Goal: Task Accomplishment & Management: Manage account settings

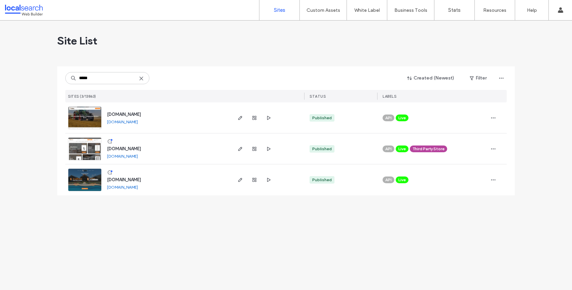
type input "*****"
click at [90, 153] on img at bounding box center [84, 161] width 33 height 46
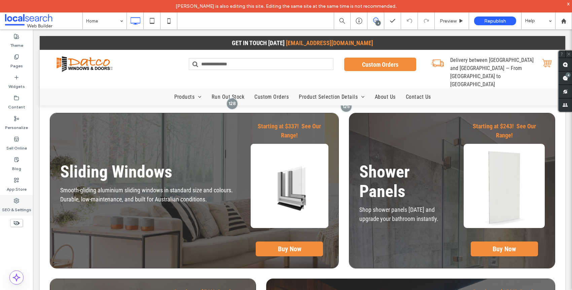
click at [14, 202] on icon at bounding box center [16, 200] width 5 height 5
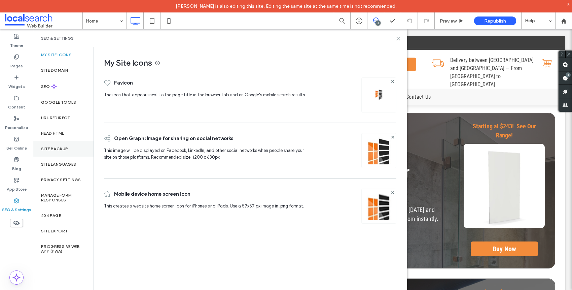
click at [55, 151] on div "Site Backup" at bounding box center [63, 148] width 61 height 15
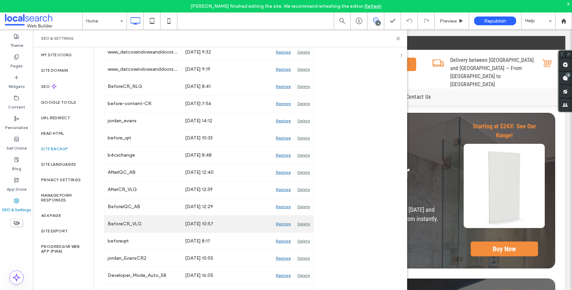
scroll to position [929, 0]
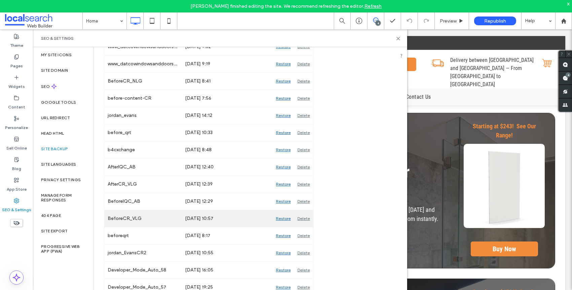
click at [282, 220] on div "Restore" at bounding box center [284, 218] width 22 height 17
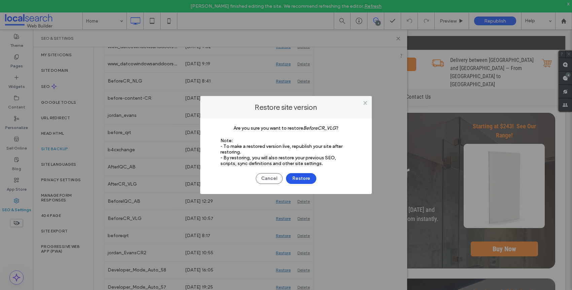
click at [299, 181] on button "Restore" at bounding box center [301, 178] width 30 height 11
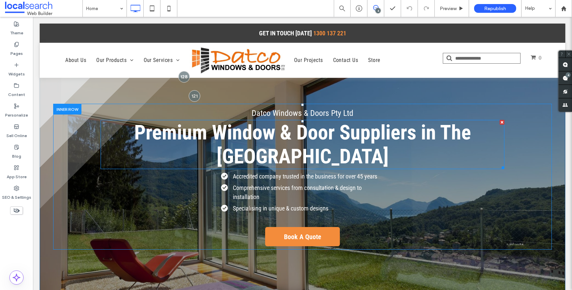
scroll to position [12, 0]
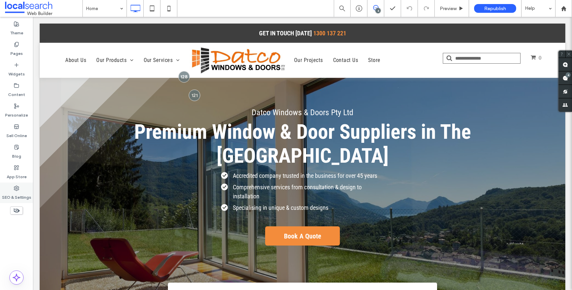
click at [18, 190] on icon at bounding box center [16, 187] width 5 height 5
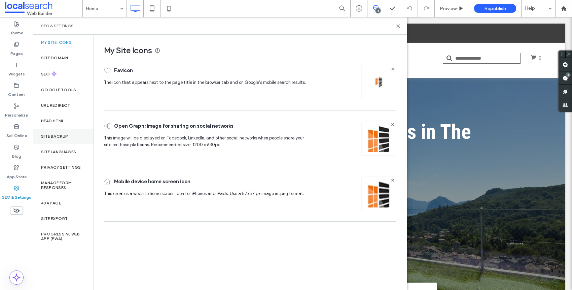
click at [56, 137] on label "Site Backup" at bounding box center [54, 136] width 27 height 5
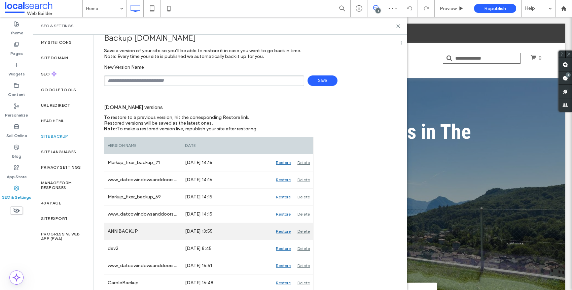
click at [286, 232] on div "Restore" at bounding box center [284, 231] width 22 height 17
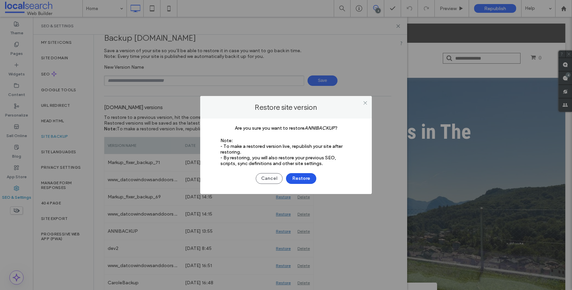
click at [303, 177] on button "Restore" at bounding box center [301, 178] width 30 height 11
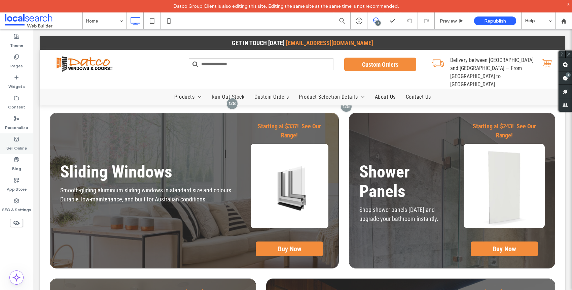
click at [14, 144] on label "Sell Online" at bounding box center [16, 146] width 21 height 9
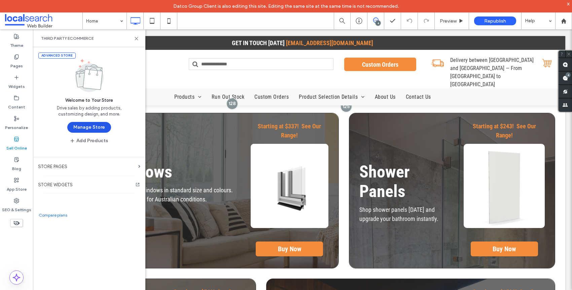
click at [79, 127] on button "Manage Store" at bounding box center [89, 127] width 44 height 11
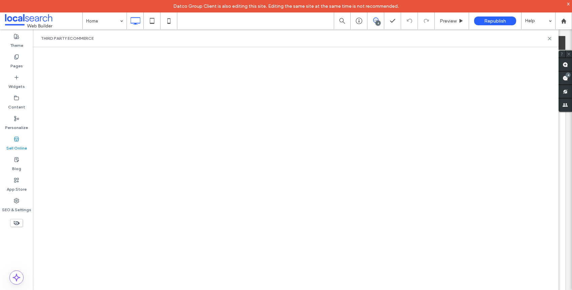
click at [341, 5] on span "Datco Group Client is also editing this site. Editing the same site at the same…" at bounding box center [286, 6] width 226 height 6
click at [563, 19] on use at bounding box center [563, 20] width 5 height 5
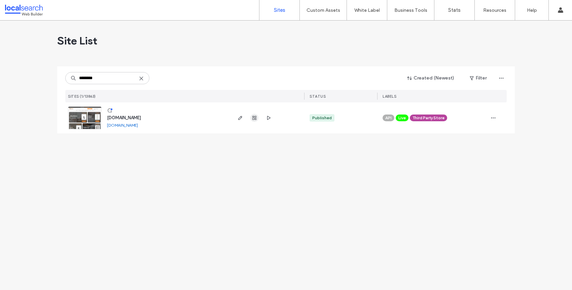
type input "********"
click at [255, 119] on use "button" at bounding box center [254, 118] width 4 height 4
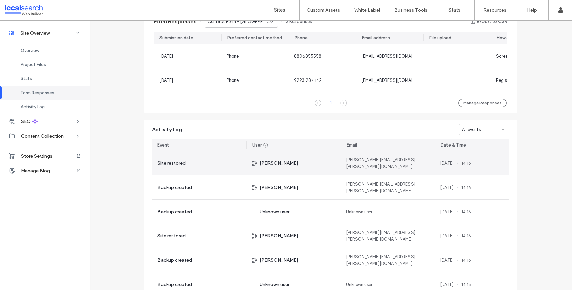
scroll to position [485, 0]
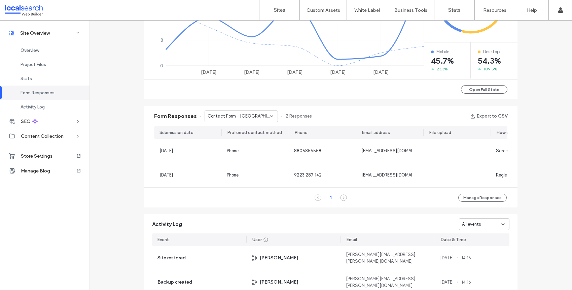
scroll to position [485, 0]
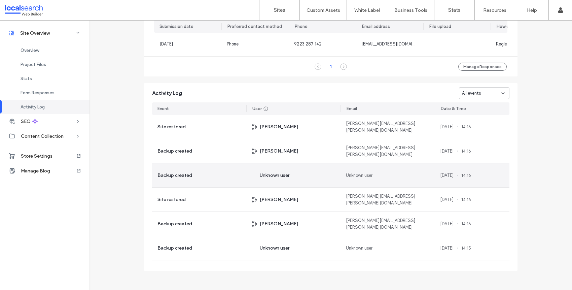
scroll to position [475, 0]
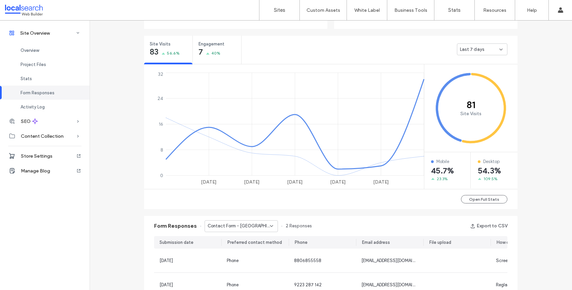
scroll to position [22, 0]
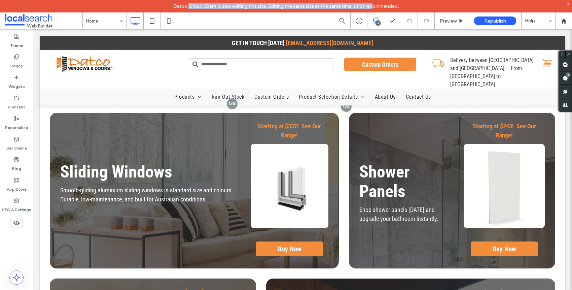
drag, startPoint x: 190, startPoint y: 6, endPoint x: 371, endPoint y: 7, distance: 181.1
click at [371, 7] on span "Datco Group Client is also editing this site. Editing the same site at the same…" at bounding box center [286, 6] width 226 height 6
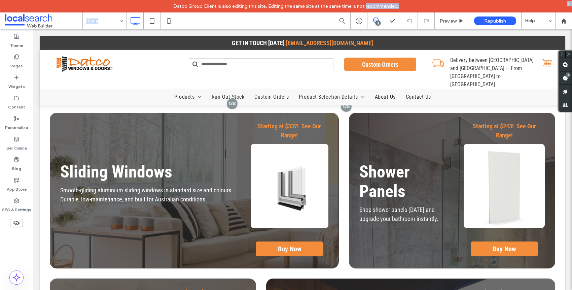
drag, startPoint x: 371, startPoint y: 7, endPoint x: 163, endPoint y: 0, distance: 208.7
click at [162, 0] on div "Datco Group Client is also editing this site. Editing the same site at the same…" at bounding box center [286, 6] width 572 height 12
click at [188, 3] on div "Datco Group Client is also editing this site. Editing the same site at the same…" at bounding box center [286, 6] width 572 height 12
click at [14, 146] on label "Sell Online" at bounding box center [16, 146] width 21 height 9
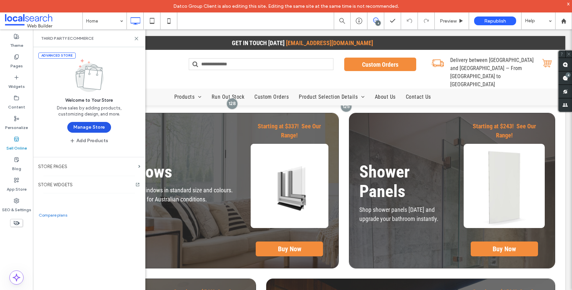
click at [71, 129] on button "Manage Store" at bounding box center [89, 127] width 44 height 11
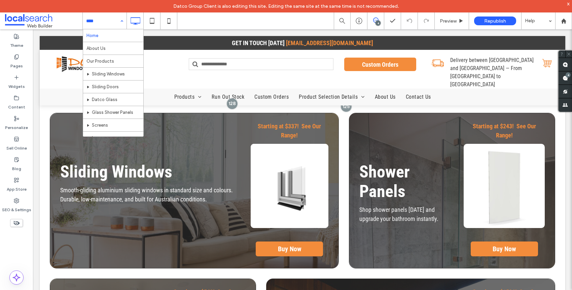
drag, startPoint x: 37, startPoint y: 32, endPoint x: 71, endPoint y: 57, distance: 42.7
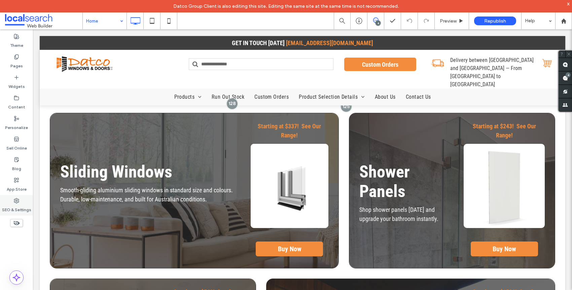
click at [13, 203] on label "SEO & Settings" at bounding box center [16, 207] width 29 height 9
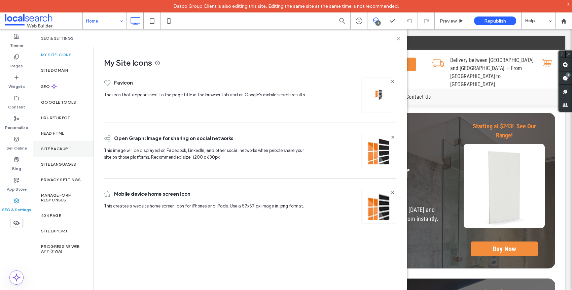
click at [61, 145] on div "Site Backup" at bounding box center [63, 148] width 61 height 15
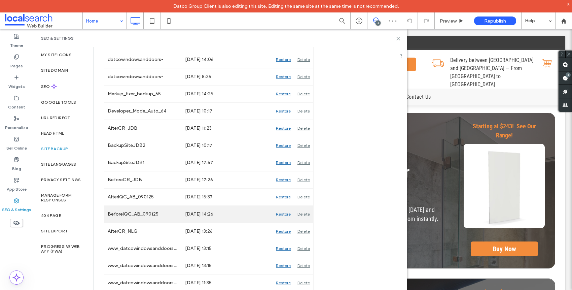
scroll to position [557, 0]
click at [397, 39] on icon at bounding box center [398, 38] width 5 height 5
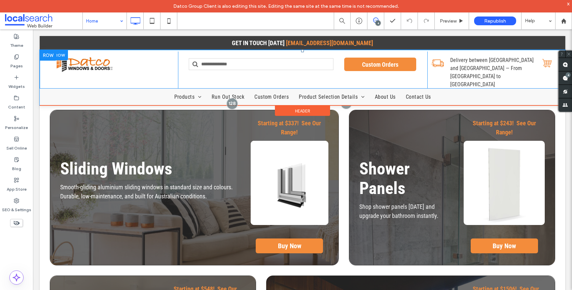
scroll to position [14, 0]
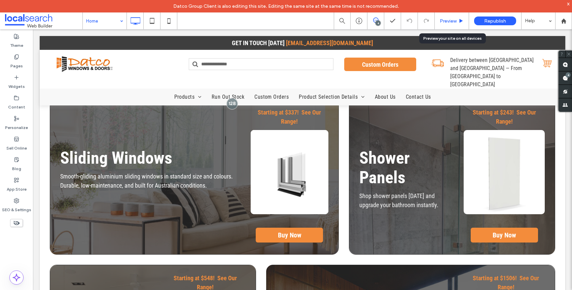
click at [453, 25] on div "Preview" at bounding box center [452, 20] width 34 height 17
click at [451, 22] on span "Preview" at bounding box center [448, 21] width 17 height 6
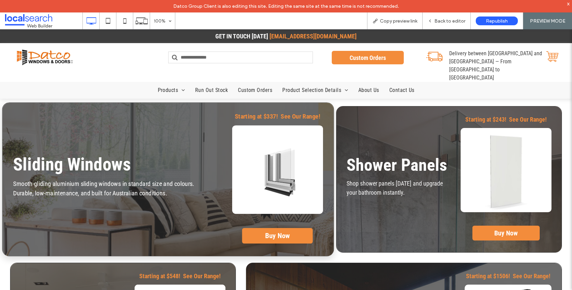
click at [257, 190] on link at bounding box center [277, 170] width 91 height 89
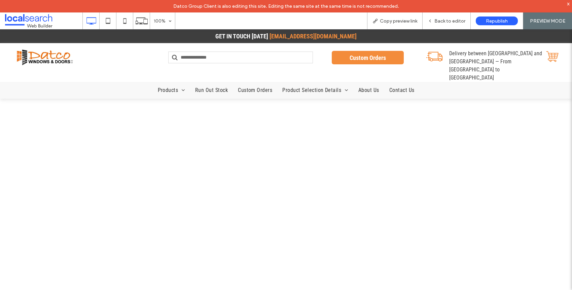
select select "**********"
select select "*********"
select select "*****"
select select "*********"
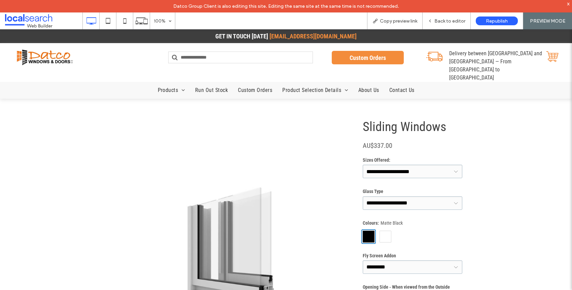
scroll to position [12, 0]
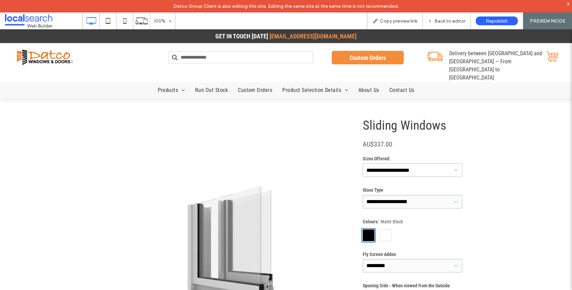
click at [400, 170] on select "**********" at bounding box center [413, 169] width 100 height 13
select select "**********"
click at [363, 163] on select "**********" at bounding box center [413, 169] width 100 height 13
type input "**********"
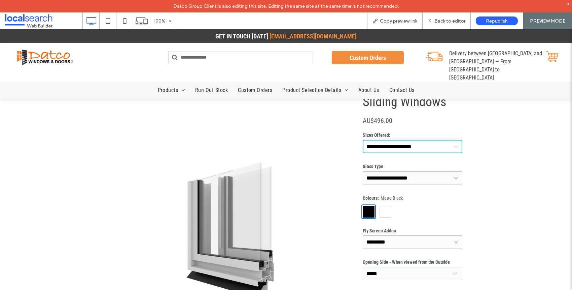
scroll to position [40, 0]
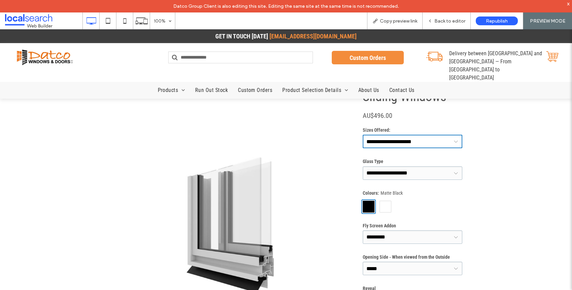
click at [420, 192] on div "Colours: Matte Black" at bounding box center [413, 193] width 100 height 6
click at [419, 178] on select "**********" at bounding box center [413, 172] width 100 height 13
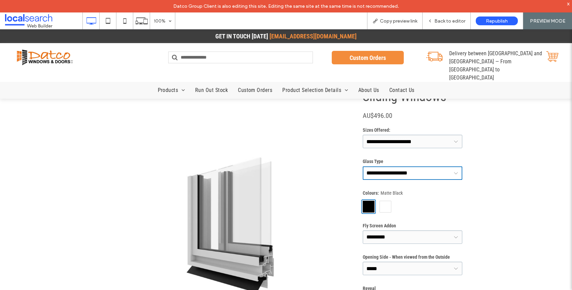
select select "**********"
click at [363, 166] on select "**********" at bounding box center [413, 172] width 100 height 13
type input "**********"
click at [387, 210] on div at bounding box center [385, 206] width 14 height 14
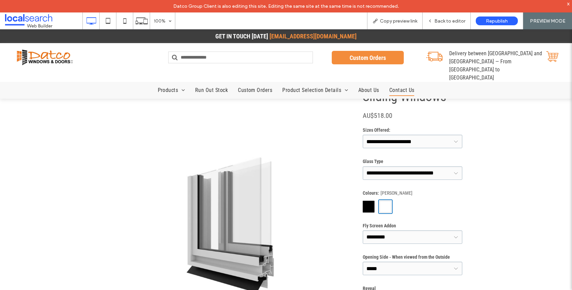
click at [403, 84] on span "Contact Us" at bounding box center [401, 89] width 25 height 11
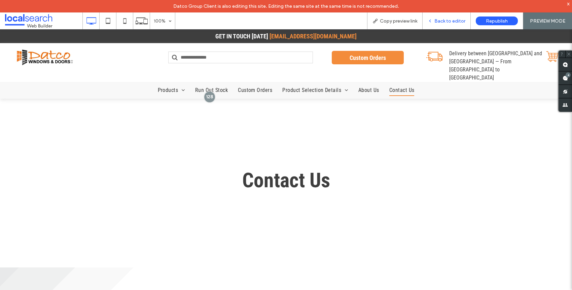
click at [436, 20] on span "Back to editor" at bounding box center [449, 21] width 31 height 6
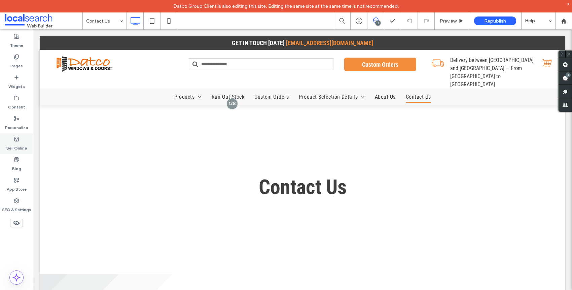
click at [17, 150] on label "Sell Online" at bounding box center [16, 146] width 21 height 9
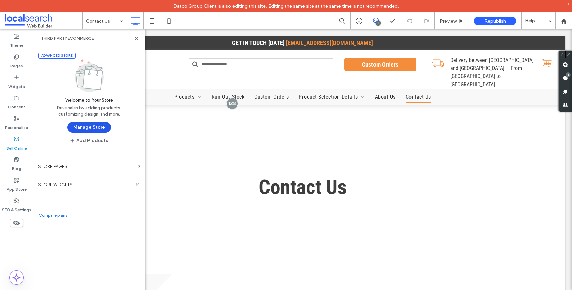
click at [88, 129] on button "Manage Store" at bounding box center [89, 127] width 44 height 11
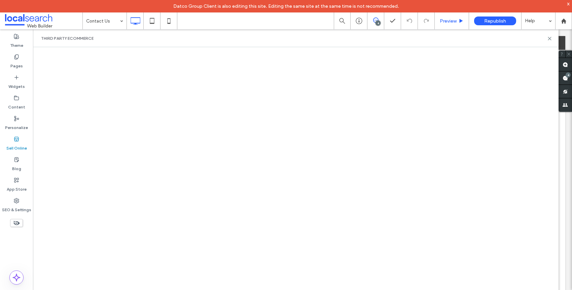
click at [456, 22] on span "Preview" at bounding box center [448, 21] width 17 height 6
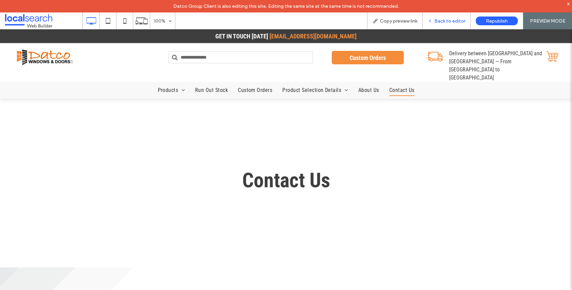
click at [434, 25] on div "Back to editor" at bounding box center [447, 20] width 48 height 17
click at [443, 20] on span "Back to editor" at bounding box center [449, 21] width 31 height 6
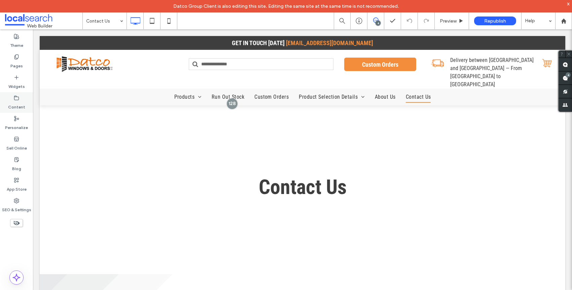
click at [17, 103] on label "Content" at bounding box center [16, 105] width 17 height 9
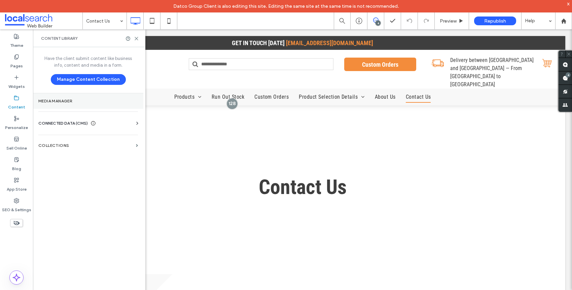
click at [50, 99] on label "Media Manager" at bounding box center [88, 101] width 100 height 5
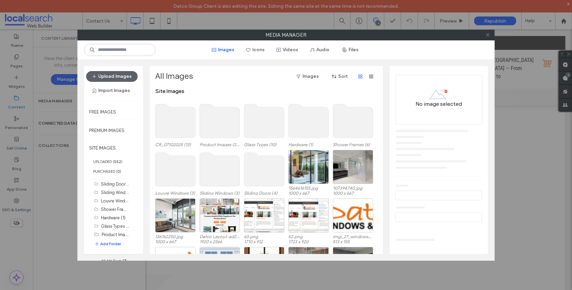
click at [486, 36] on use at bounding box center [487, 34] width 3 height 3
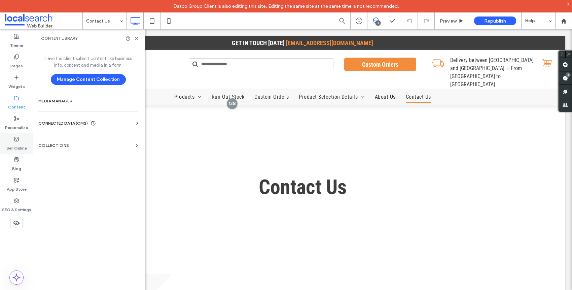
click at [17, 144] on label "Sell Online" at bounding box center [16, 146] width 21 height 9
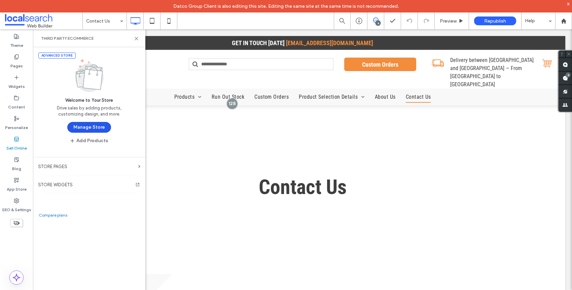
click at [87, 128] on button "Manage Store" at bounding box center [89, 127] width 44 height 11
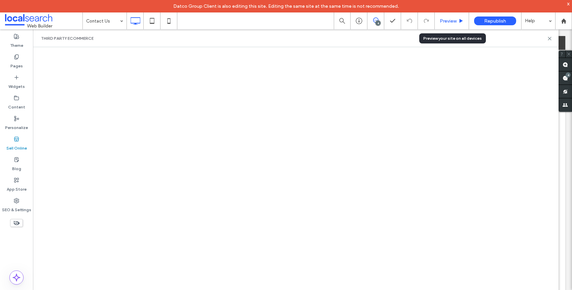
click at [446, 22] on span "Preview" at bounding box center [448, 21] width 17 height 6
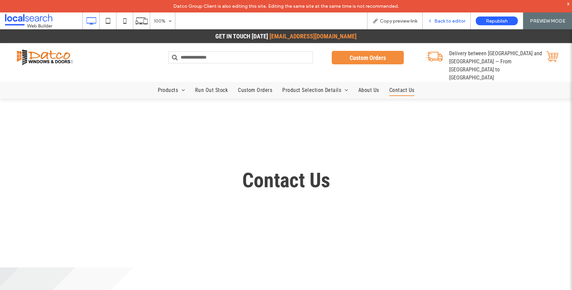
click at [459, 24] on div "Back to editor" at bounding box center [447, 20] width 48 height 17
click at [443, 22] on span "Back to editor" at bounding box center [449, 21] width 31 height 6
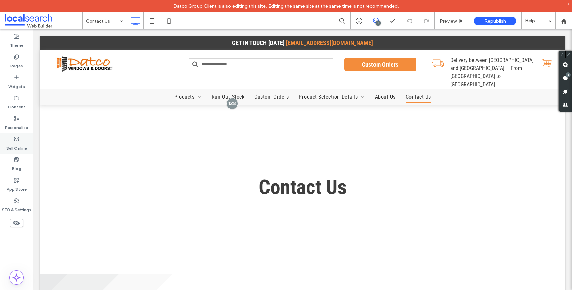
click at [14, 147] on label "Sell Online" at bounding box center [16, 146] width 21 height 9
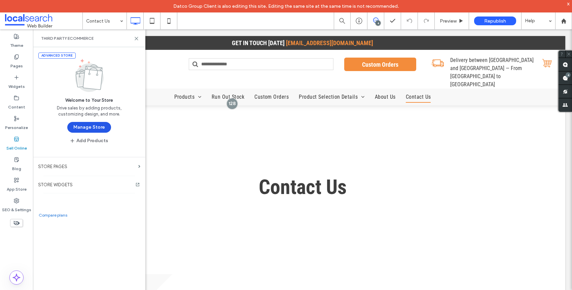
click at [82, 126] on button "Manage Store" at bounding box center [89, 127] width 44 height 11
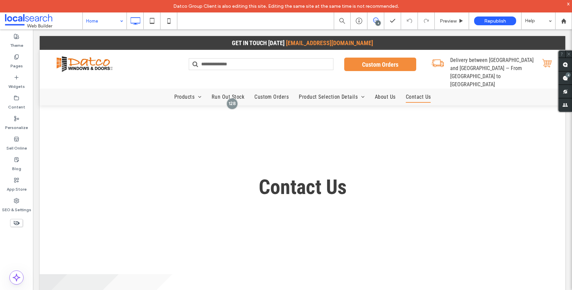
click at [565, 79] on div at bounding box center [286, 145] width 572 height 290
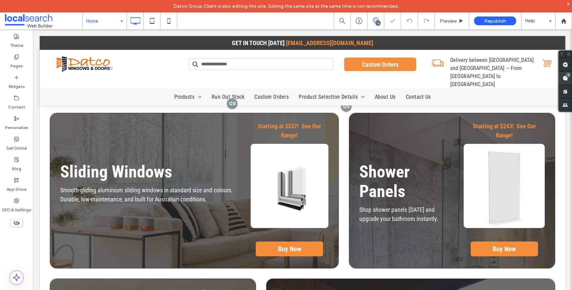
click at [568, 78] on use at bounding box center [565, 77] width 5 height 5
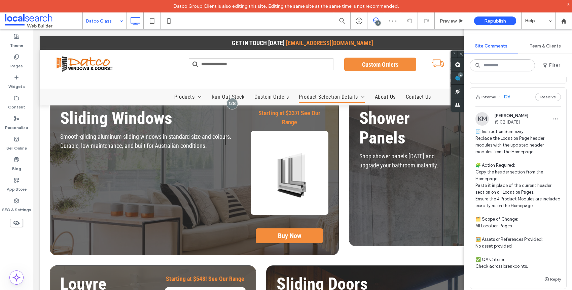
scroll to position [191, 0]
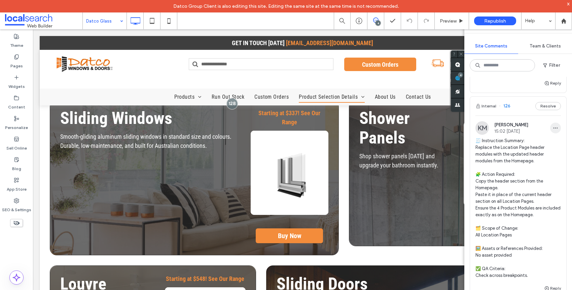
click at [550, 131] on span "button" at bounding box center [555, 127] width 11 height 11
click at [506, 147] on span "Edit" at bounding box center [505, 145] width 8 height 7
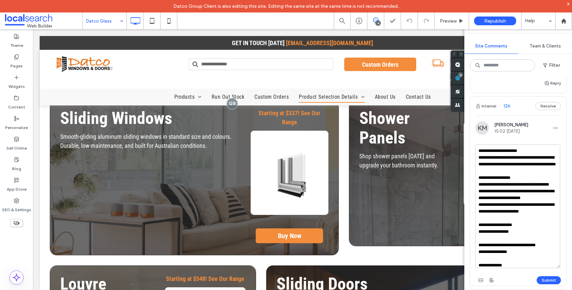
drag, startPoint x: 554, startPoint y: 176, endPoint x: 558, endPoint y: 264, distance: 87.9
click at [558, 265] on textarea "**********" at bounding box center [518, 206] width 85 height 124
click at [531, 157] on textarea "**********" at bounding box center [518, 205] width 85 height 122
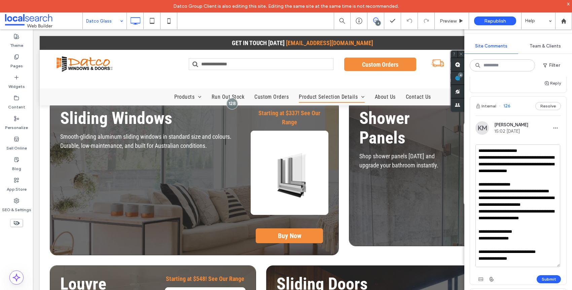
click at [522, 174] on textarea "**********" at bounding box center [518, 205] width 85 height 122
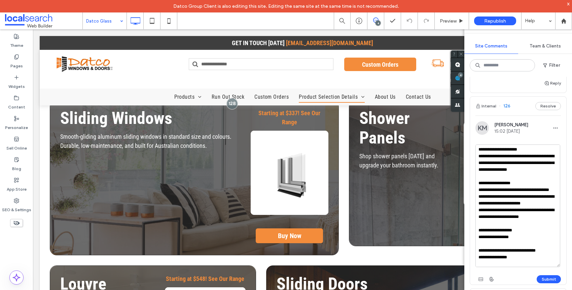
click at [540, 218] on textarea "**********" at bounding box center [518, 205] width 85 height 122
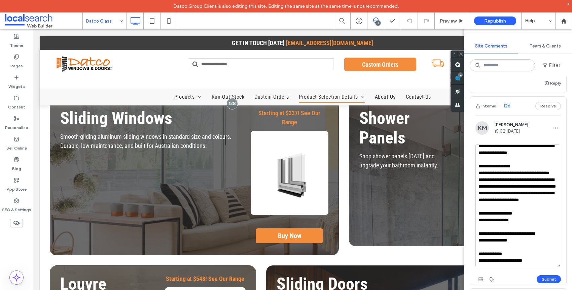
scroll to position [52, 0]
type textarea "**********"
click at [540, 280] on button "Submit" at bounding box center [549, 279] width 24 height 8
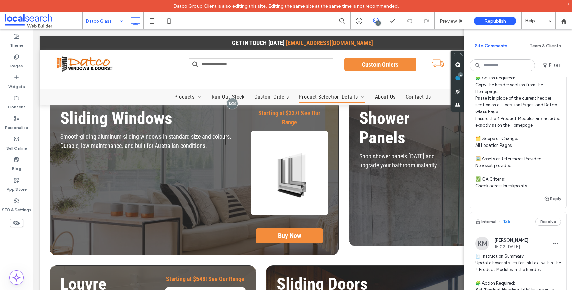
scroll to position [385, 0]
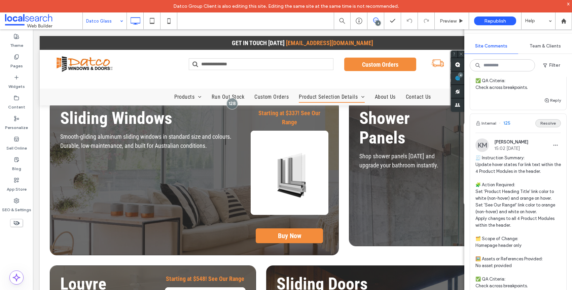
click at [549, 124] on button "Resolve" at bounding box center [548, 123] width 26 height 8
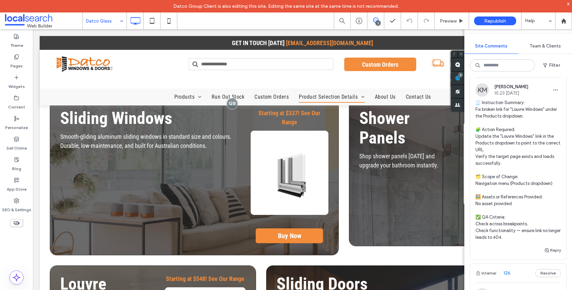
scroll to position [19, 0]
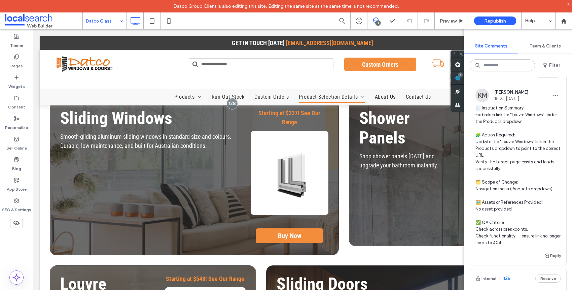
click at [487, 155] on span "🧾 Instruction Summary: Fix broken link for "Louvre Windows" under the Products …" at bounding box center [518, 175] width 85 height 141
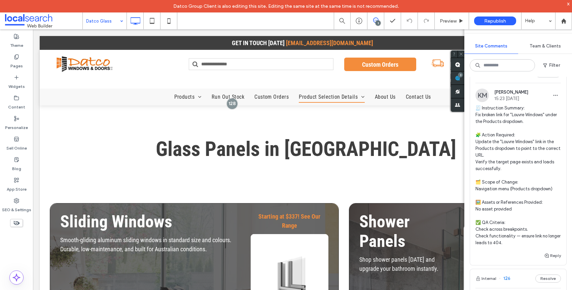
scroll to position [0, 0]
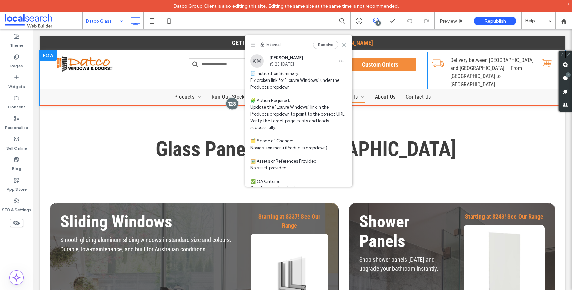
click at [230, 97] on div at bounding box center [232, 103] width 12 height 12
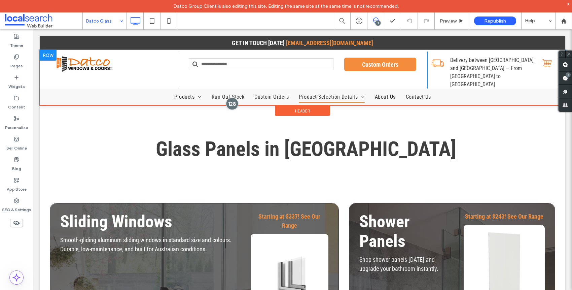
click at [231, 97] on div at bounding box center [232, 103] width 12 height 12
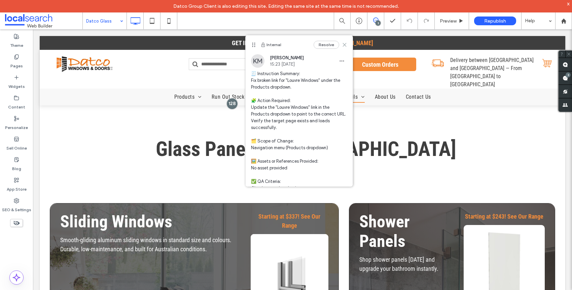
drag, startPoint x: 341, startPoint y: 45, endPoint x: 444, endPoint y: 19, distance: 106.4
click at [342, 45] on icon at bounding box center [344, 44] width 5 height 5
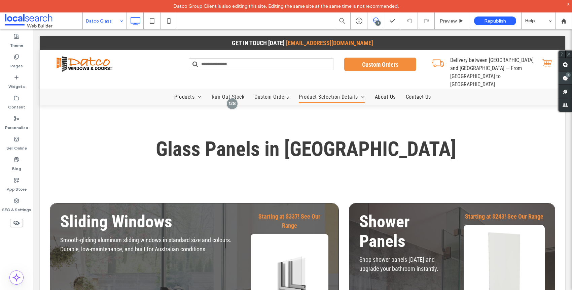
click at [561, 78] on span at bounding box center [565, 77] width 13 height 13
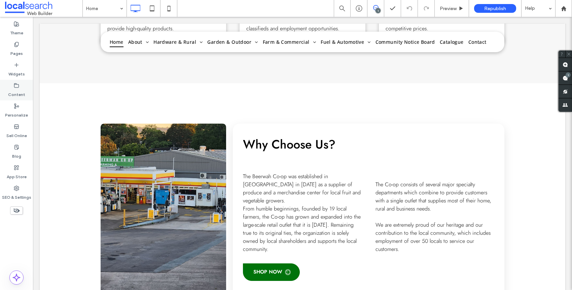
click at [16, 95] on label "Content" at bounding box center [16, 92] width 17 height 9
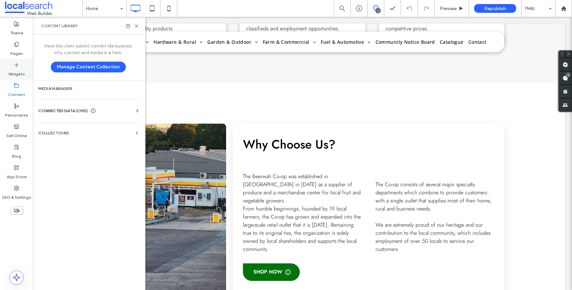
click at [17, 69] on label "Widgets" at bounding box center [16, 72] width 16 height 9
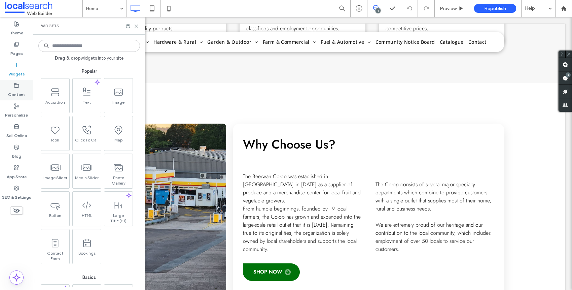
click at [19, 96] on label "Content" at bounding box center [16, 92] width 17 height 9
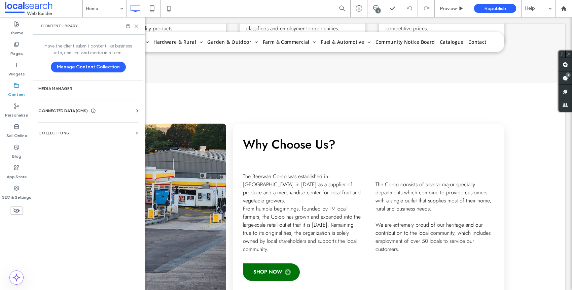
click at [17, 89] on label "Content" at bounding box center [16, 92] width 17 height 9
click at [20, 65] on div "Widgets" at bounding box center [16, 69] width 33 height 21
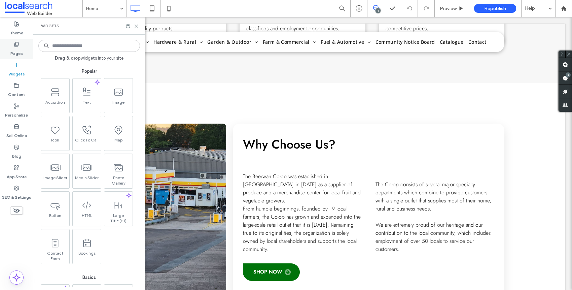
click at [12, 51] on label "Pages" at bounding box center [16, 51] width 12 height 9
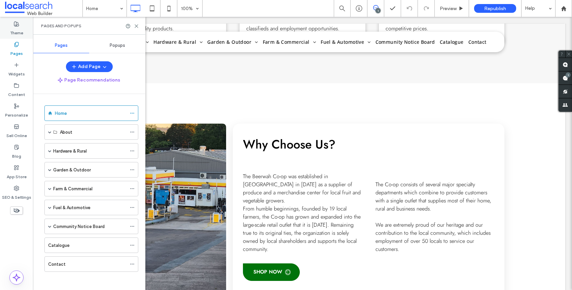
click at [15, 27] on label "Theme" at bounding box center [16, 31] width 13 height 9
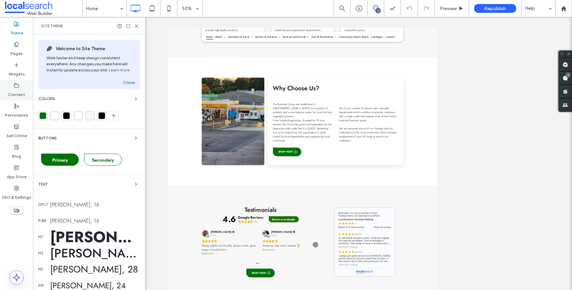
click at [18, 91] on label "Content" at bounding box center [16, 92] width 17 height 9
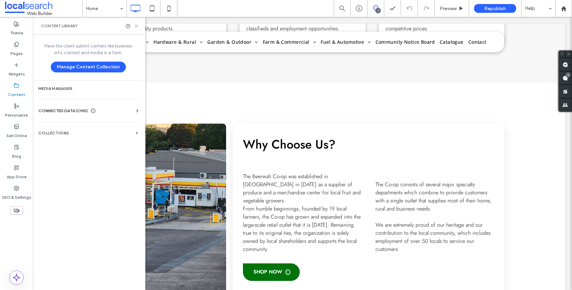
drag, startPoint x: 135, startPoint y: 25, endPoint x: 106, endPoint y: 11, distance: 32.2
click at [135, 25] on icon at bounding box center [136, 26] width 5 height 5
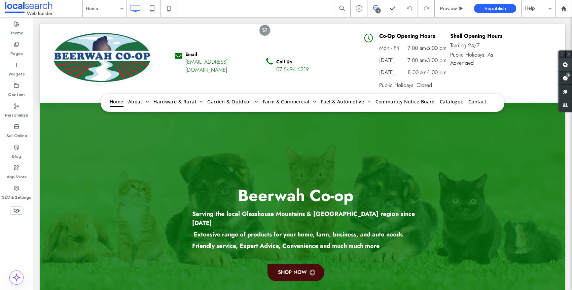
click at [565, 64] on use at bounding box center [565, 64] width 5 height 5
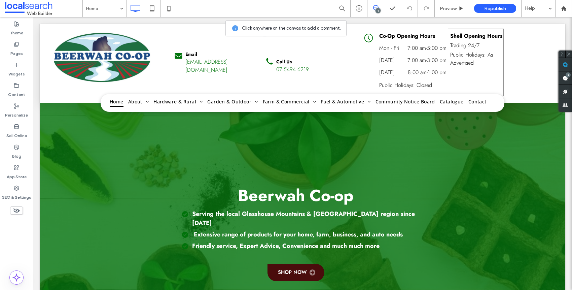
click at [450, 96] on div "Shell Opening Hours Trading 24/7 Public Holidays: As Advertised Click To Paste" at bounding box center [476, 62] width 56 height 67
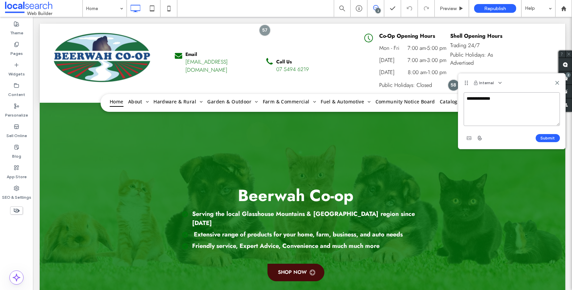
click at [508, 103] on textarea "**********" at bounding box center [512, 109] width 96 height 34
drag, startPoint x: 502, startPoint y: 101, endPoint x: 514, endPoint y: 103, distance: 11.4
click at [514, 103] on textarea "**********" at bounding box center [512, 109] width 96 height 34
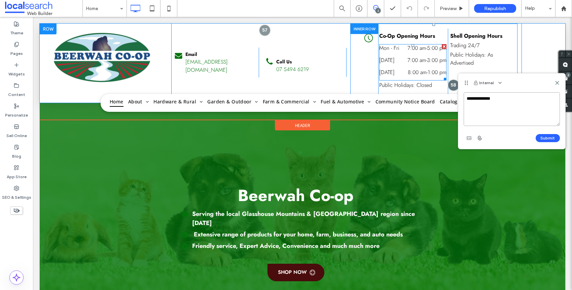
drag, startPoint x: 547, startPoint y: 120, endPoint x: 403, endPoint y: 92, distance: 146.4
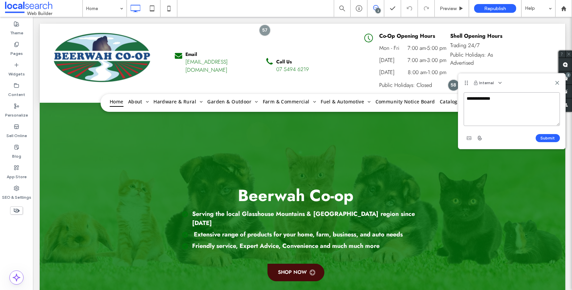
paste textarea "**********"
type textarea "**********"
click at [548, 139] on button "Submit" at bounding box center [548, 138] width 24 height 8
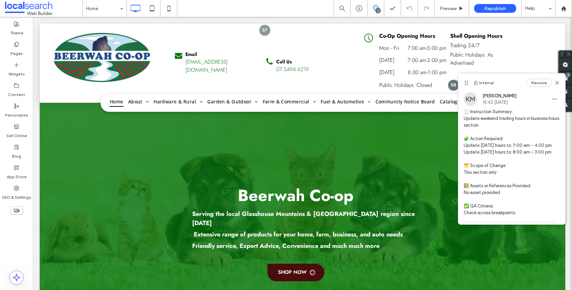
scroll to position [0, 0]
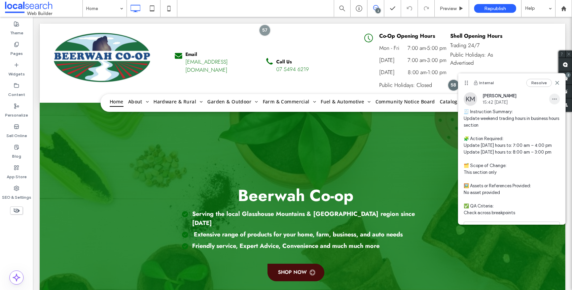
click at [552, 100] on icon "button" at bounding box center [554, 98] width 5 height 5
click at [530, 116] on div "Edit" at bounding box center [525, 116] width 60 height 13
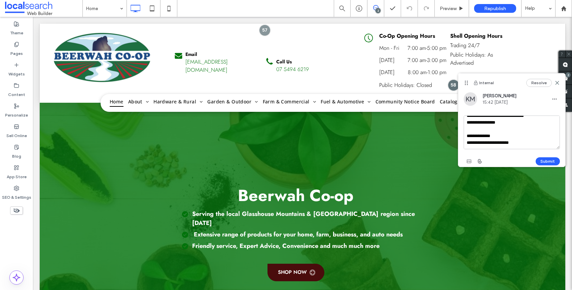
drag, startPoint x: 500, startPoint y: 139, endPoint x: 541, endPoint y: 189, distance: 65.1
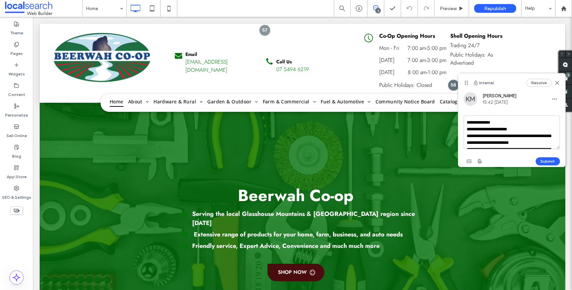
scroll to position [137, 0]
type textarea "**********"
click at [547, 160] on button "Submit" at bounding box center [548, 161] width 24 height 8
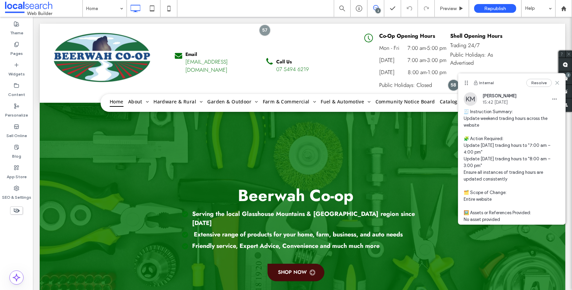
click at [555, 85] on icon at bounding box center [557, 82] width 5 height 5
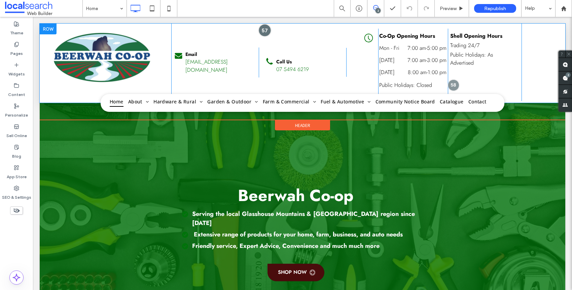
click at [267, 34] on div at bounding box center [264, 30] width 12 height 12
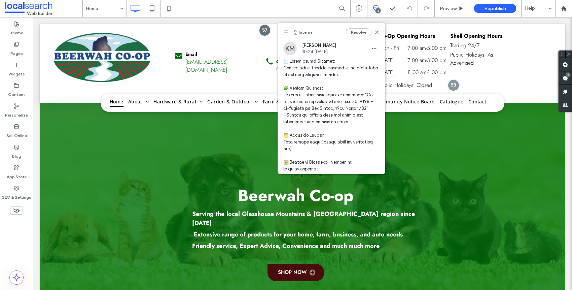
scroll to position [1, 0]
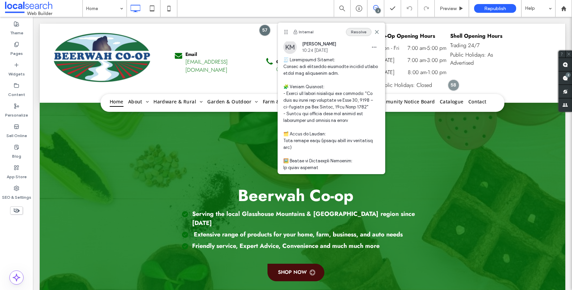
click at [352, 35] on button "Resolve" at bounding box center [359, 32] width 26 height 8
